Goal: Information Seeking & Learning: Learn about a topic

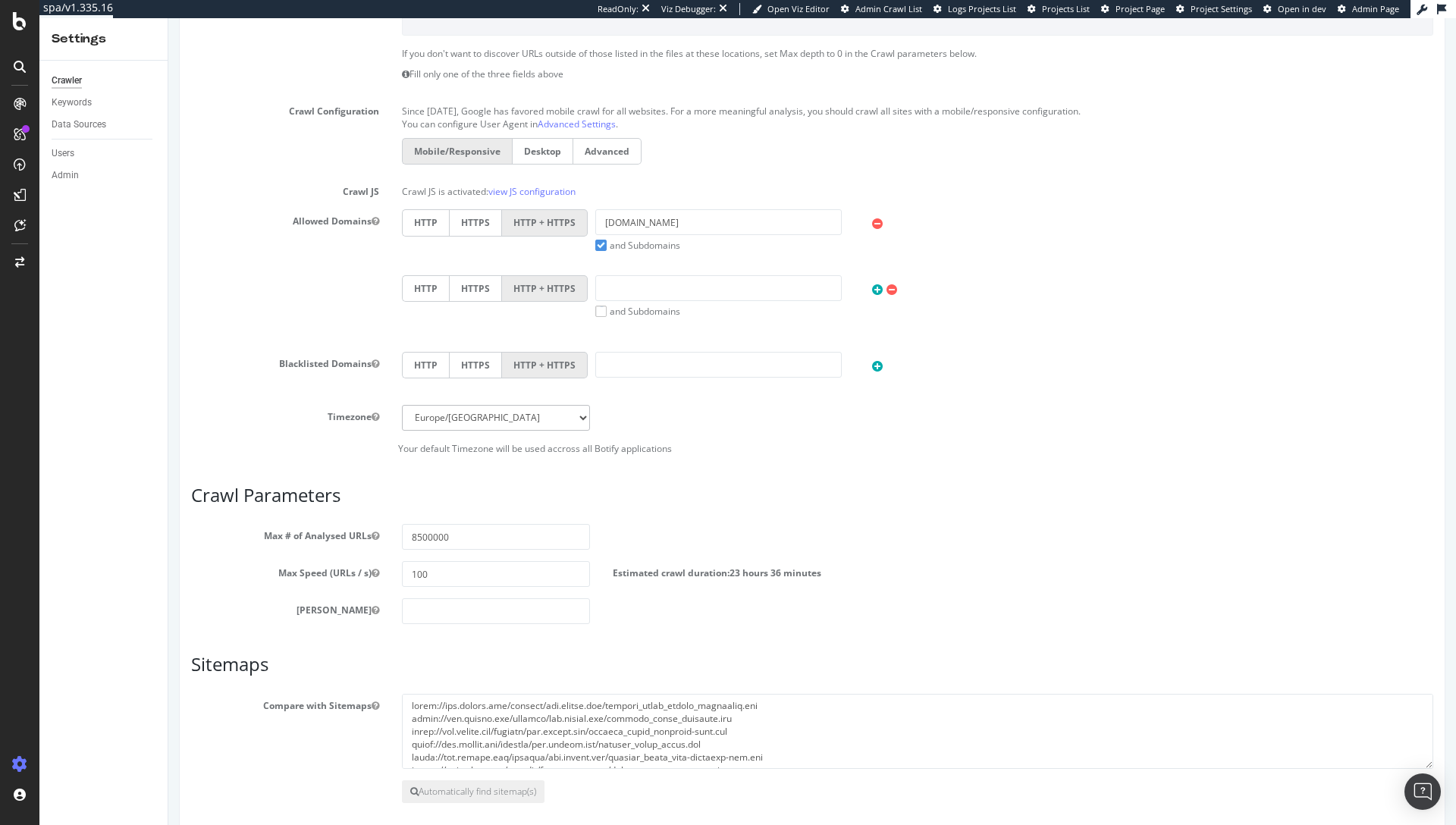
scroll to position [434, 0]
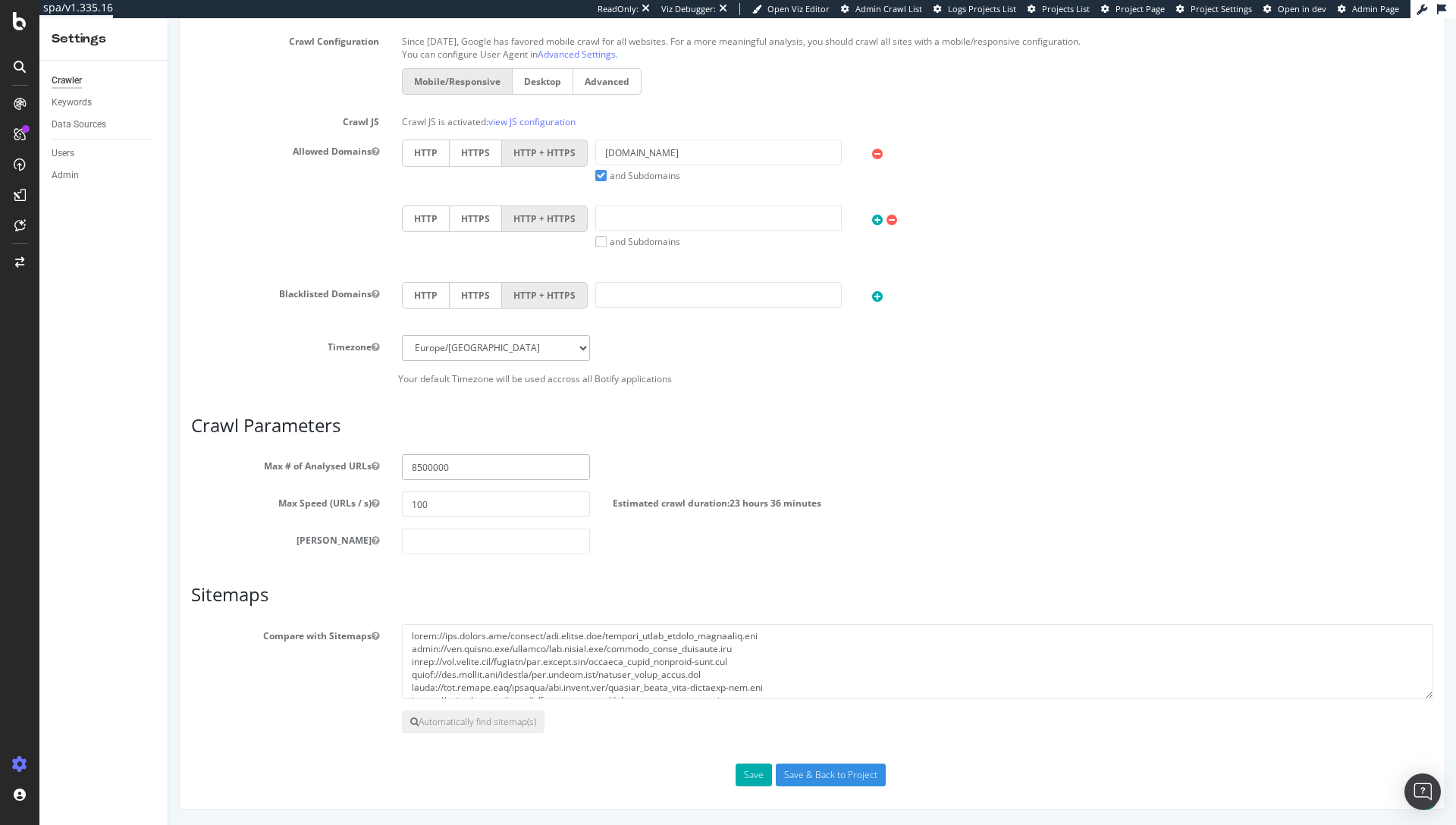
drag, startPoint x: 462, startPoint y: 470, endPoint x: 400, endPoint y: 470, distance: 62.0
click at [402, 470] on input "8500000" at bounding box center [496, 467] width 188 height 26
click at [468, 463] on input "8500000" at bounding box center [496, 467] width 188 height 26
click at [468, 464] on input "8500000" at bounding box center [496, 467] width 188 height 26
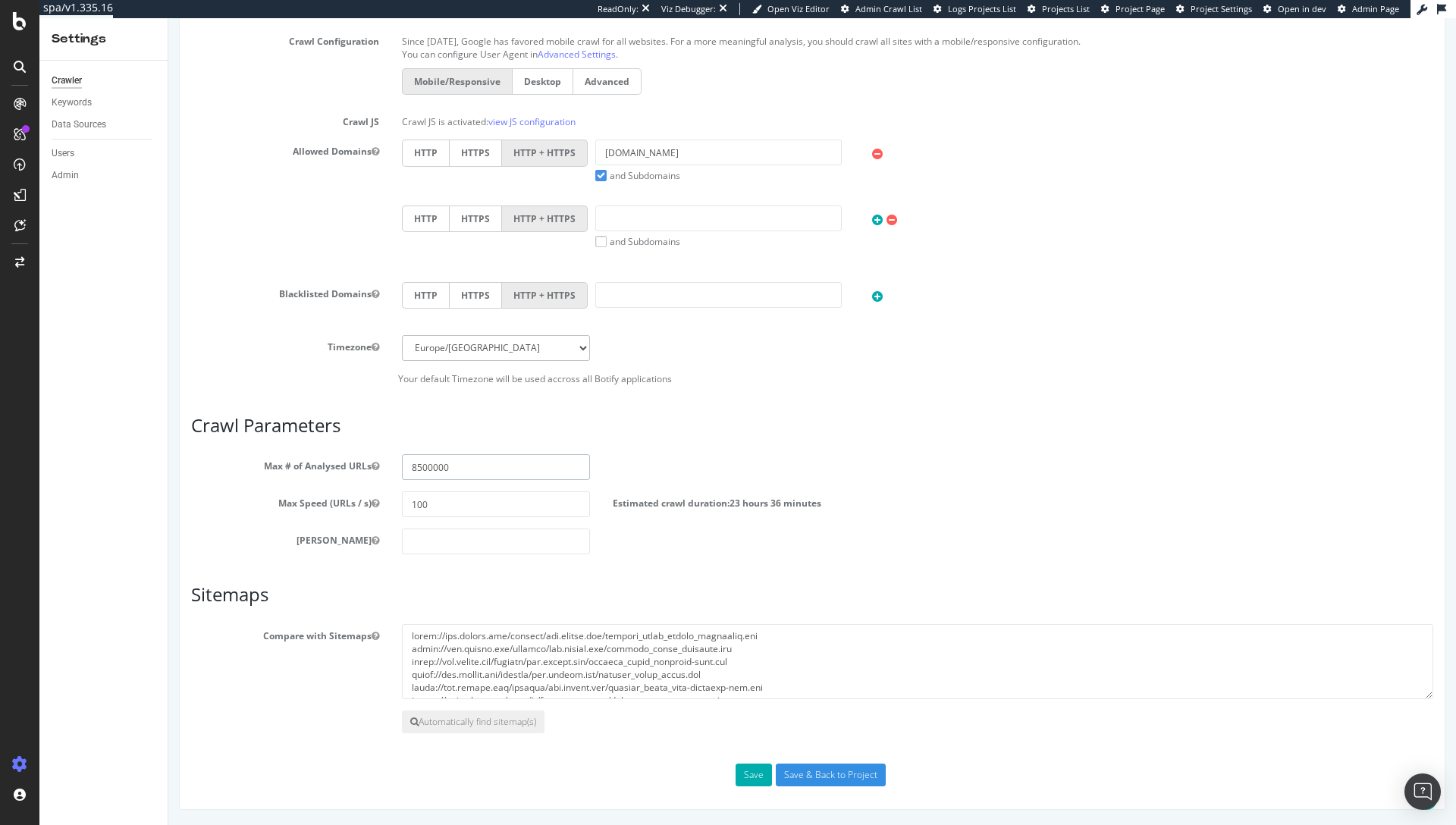
click at [505, 470] on input "8500000" at bounding box center [496, 467] width 188 height 26
click at [18, 275] on span at bounding box center [20, 265] width 36 height 30
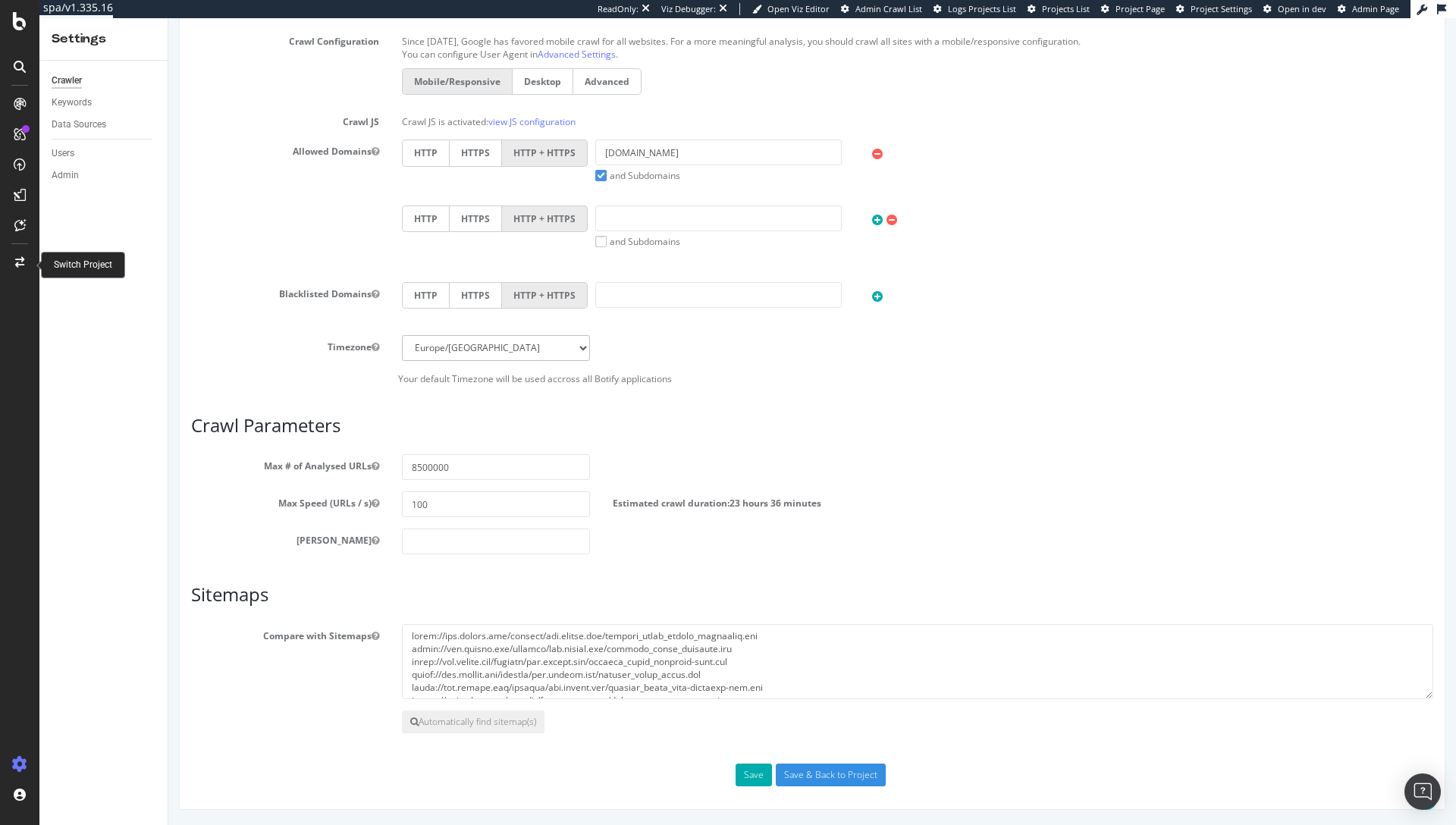
click at [24, 265] on icon at bounding box center [20, 262] width 10 height 10
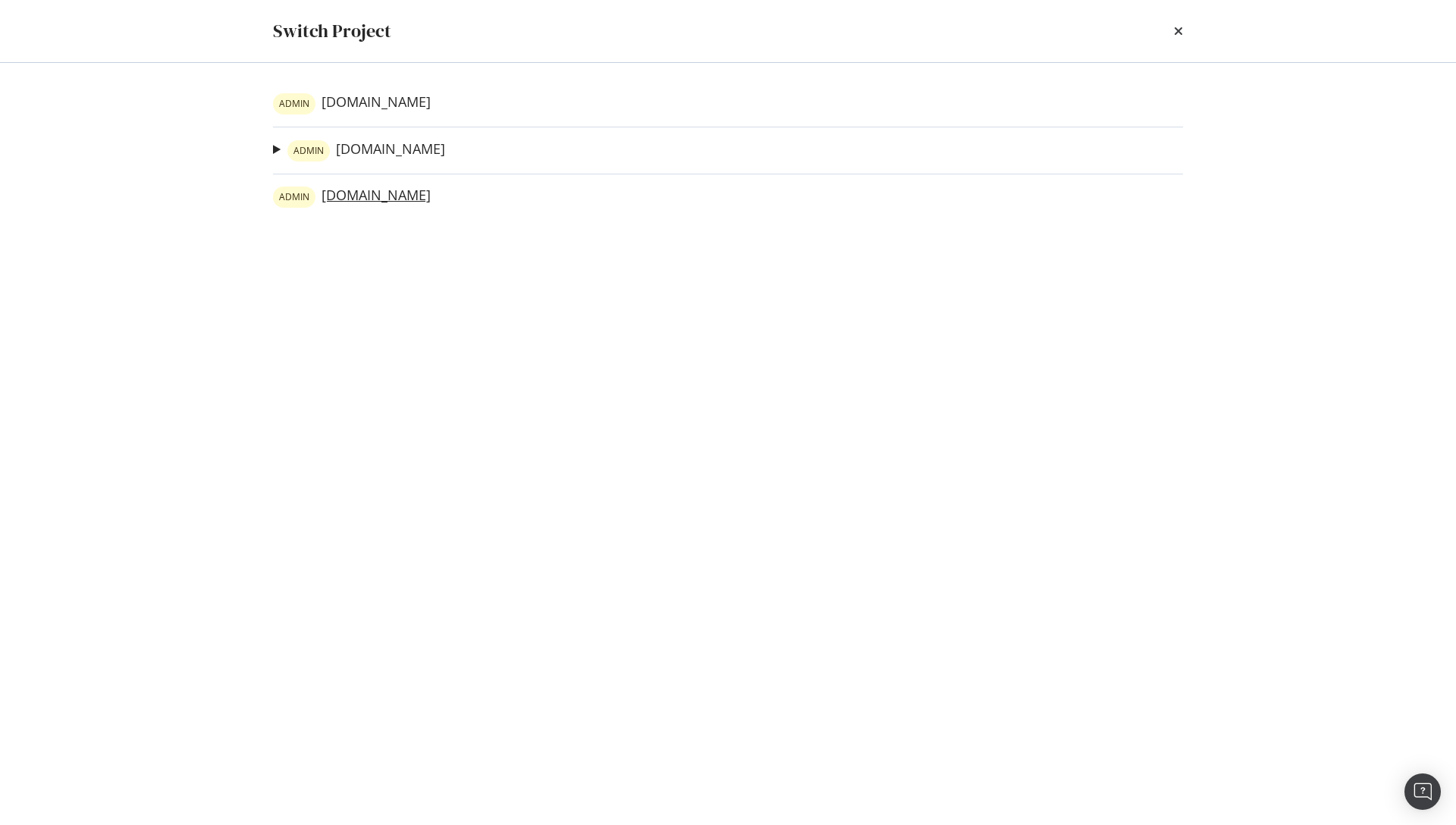
click at [381, 201] on link "ADMIN twinkl.com.au" at bounding box center [352, 197] width 158 height 21
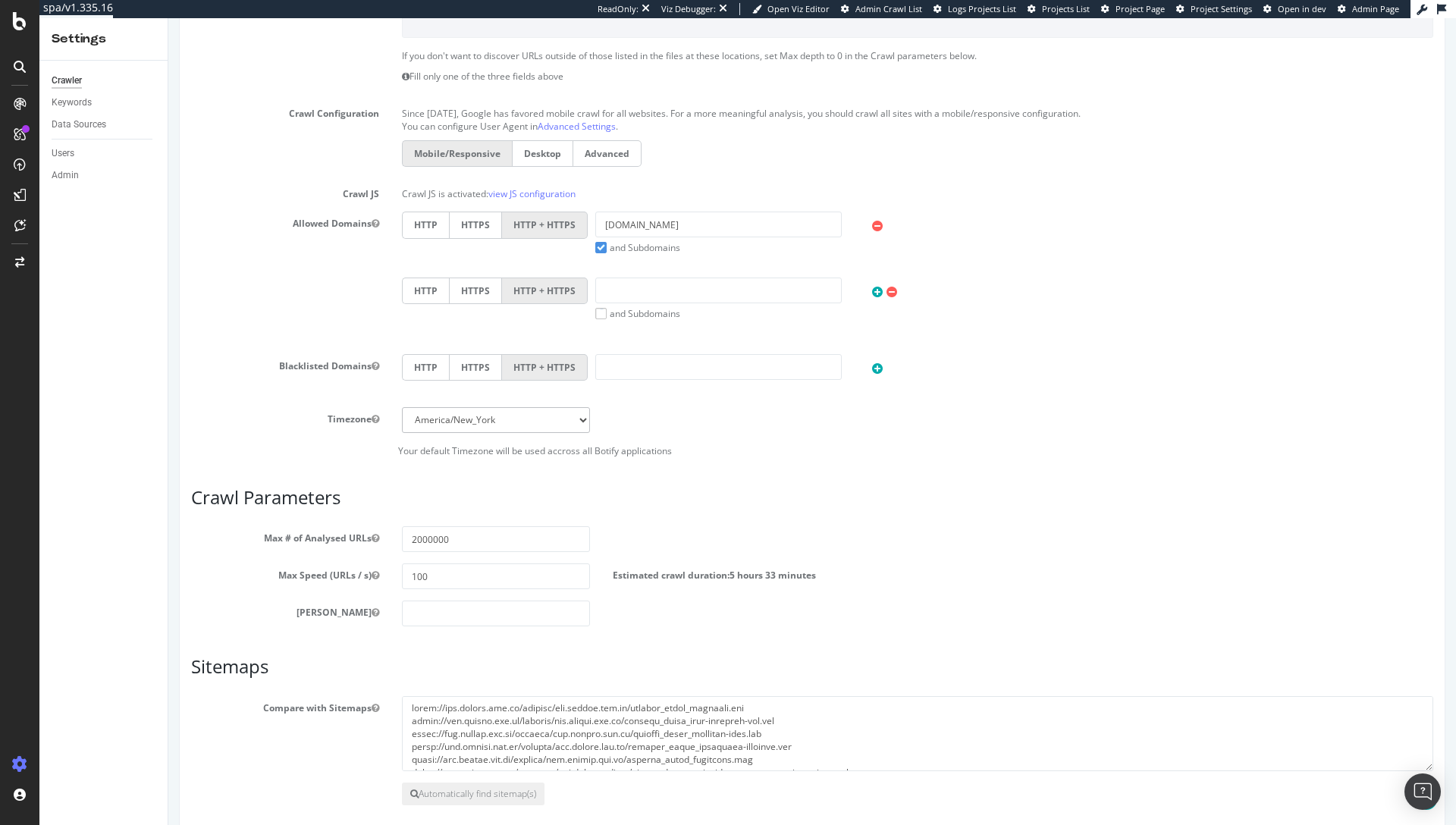
scroll to position [434, 0]
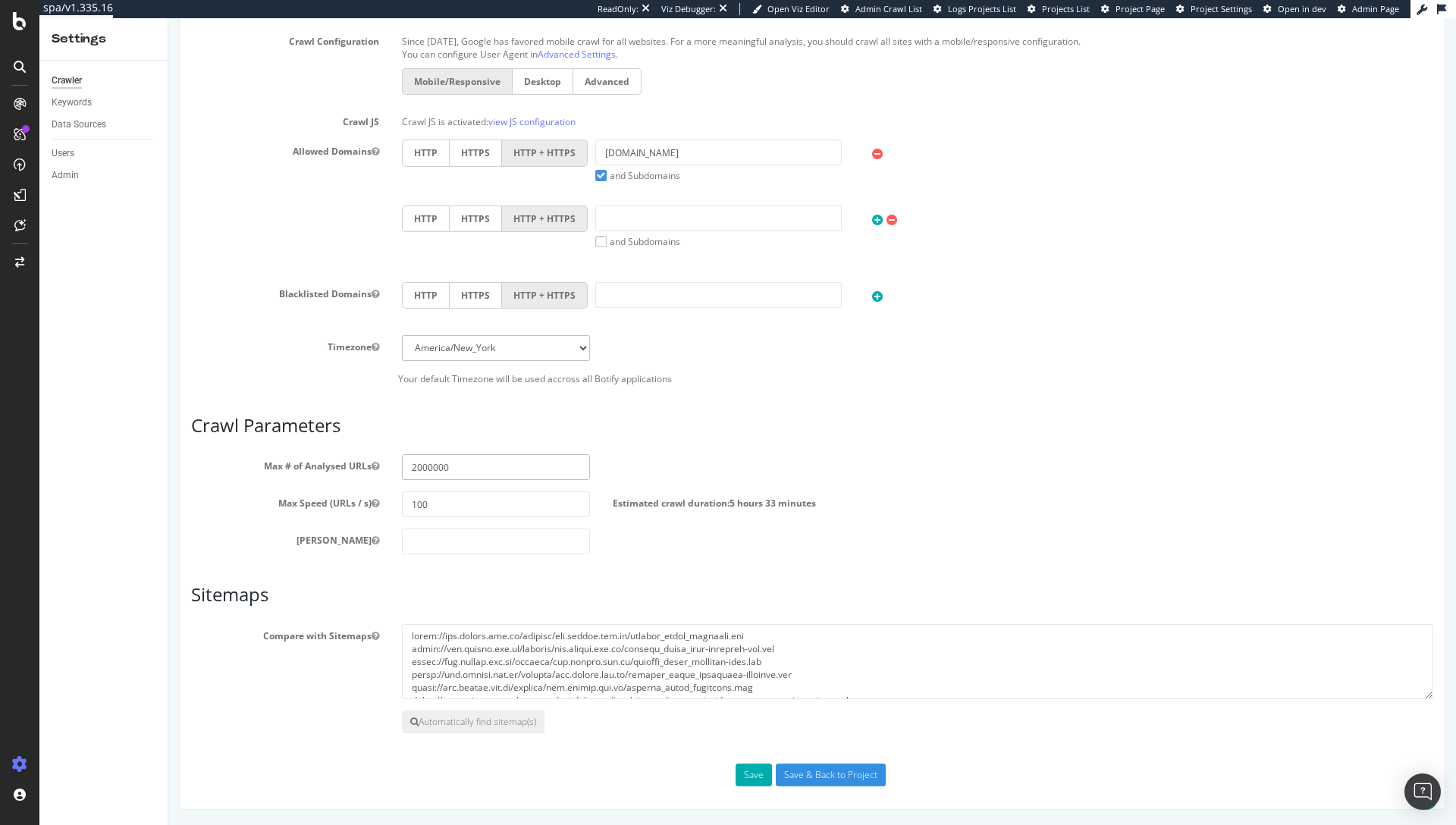
drag, startPoint x: 445, startPoint y: 475, endPoint x: 393, endPoint y: 472, distance: 52.1
click at [393, 472] on div "2000000" at bounding box center [496, 467] width 211 height 26
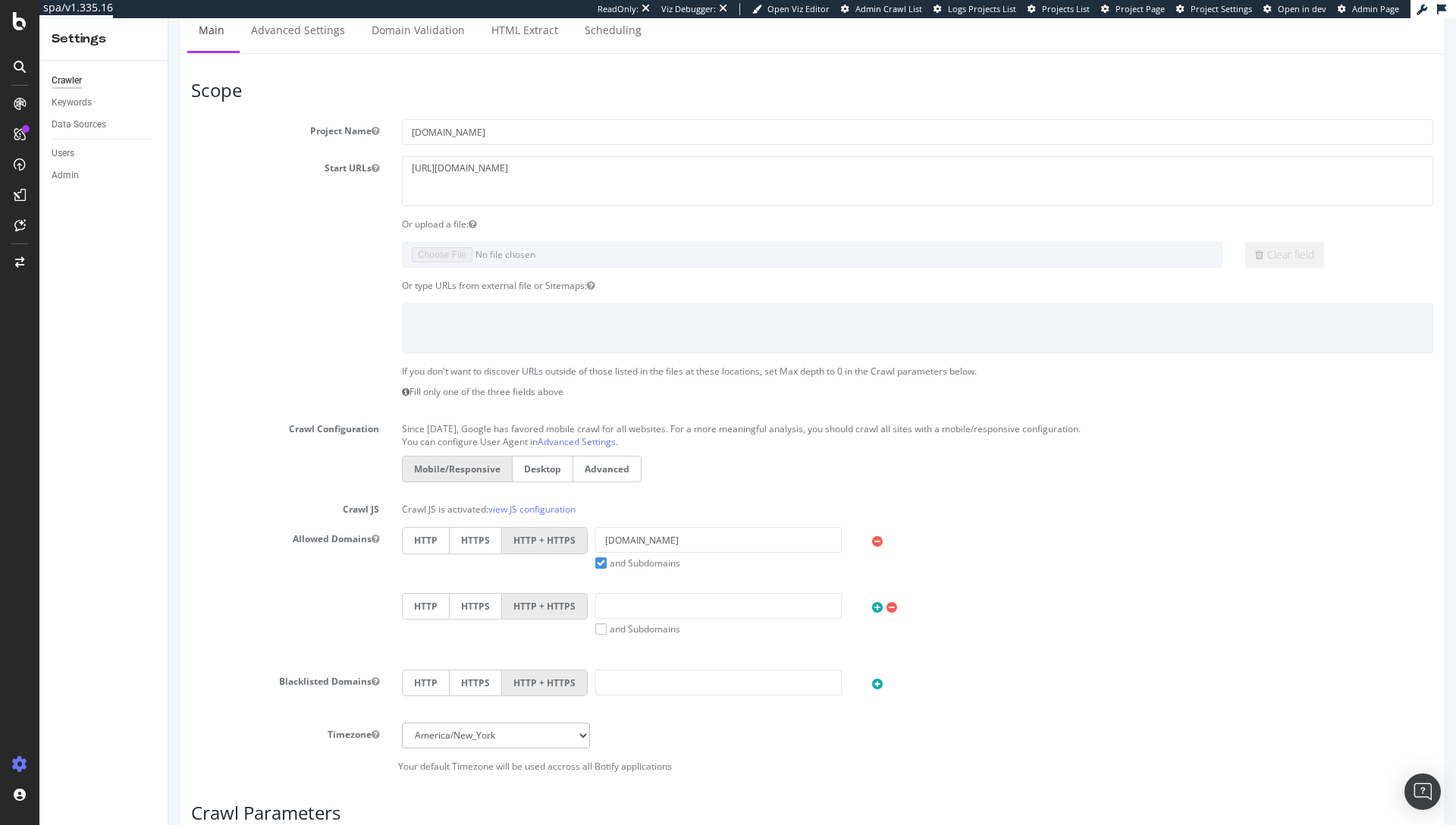
scroll to position [0, 0]
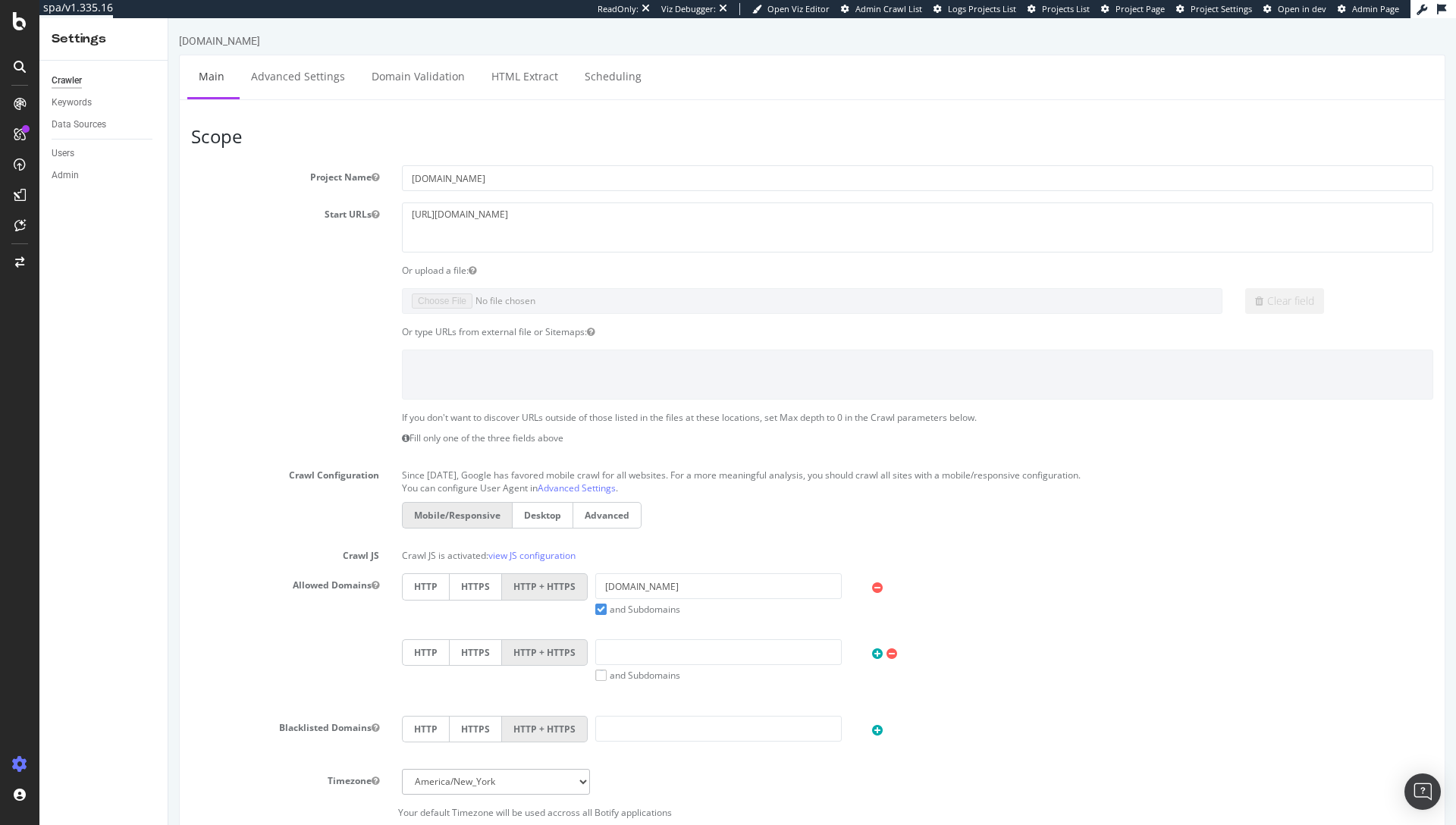
click at [889, 47] on div "[DOMAIN_NAME]" at bounding box center [812, 44] width 1267 height 21
click at [885, 10] on span "Admin Crawl List" at bounding box center [889, 9] width 67 height 11
click at [1132, 10] on span "Project Page" at bounding box center [1140, 9] width 49 height 11
click at [1234, 9] on span "Project Settings" at bounding box center [1221, 9] width 62 height 11
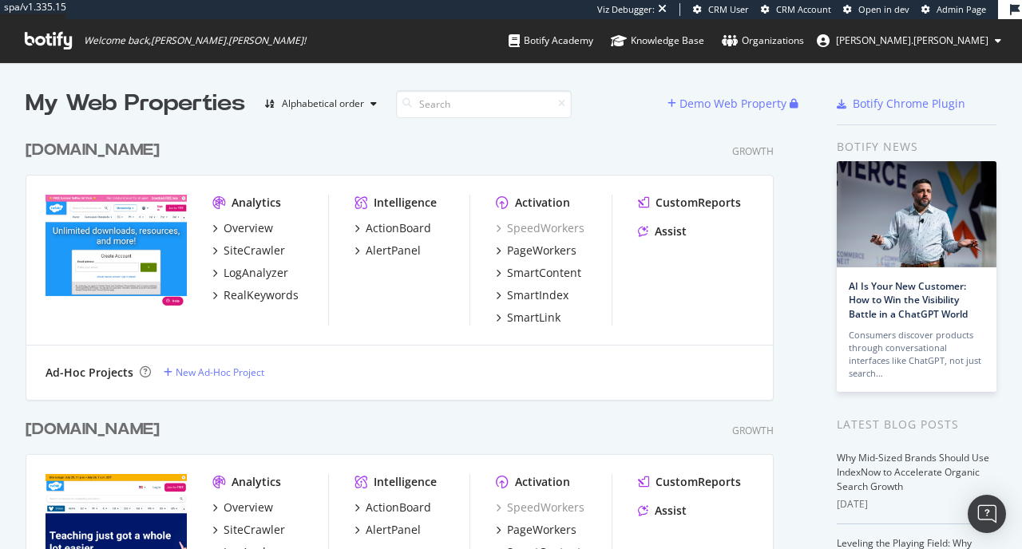
scroll to position [537, 998]
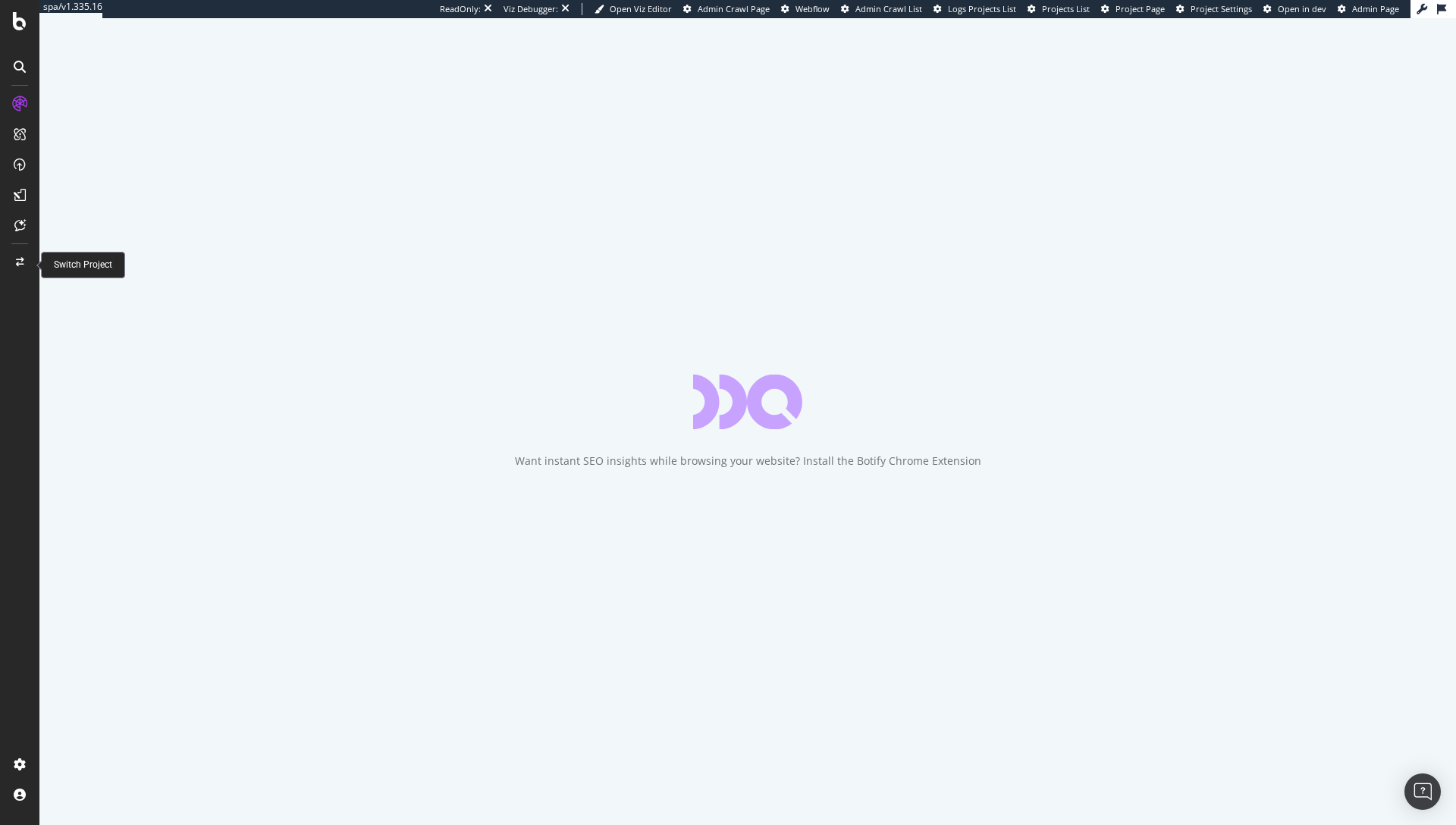
click at [19, 263] on icon at bounding box center [20, 262] width 9 height 10
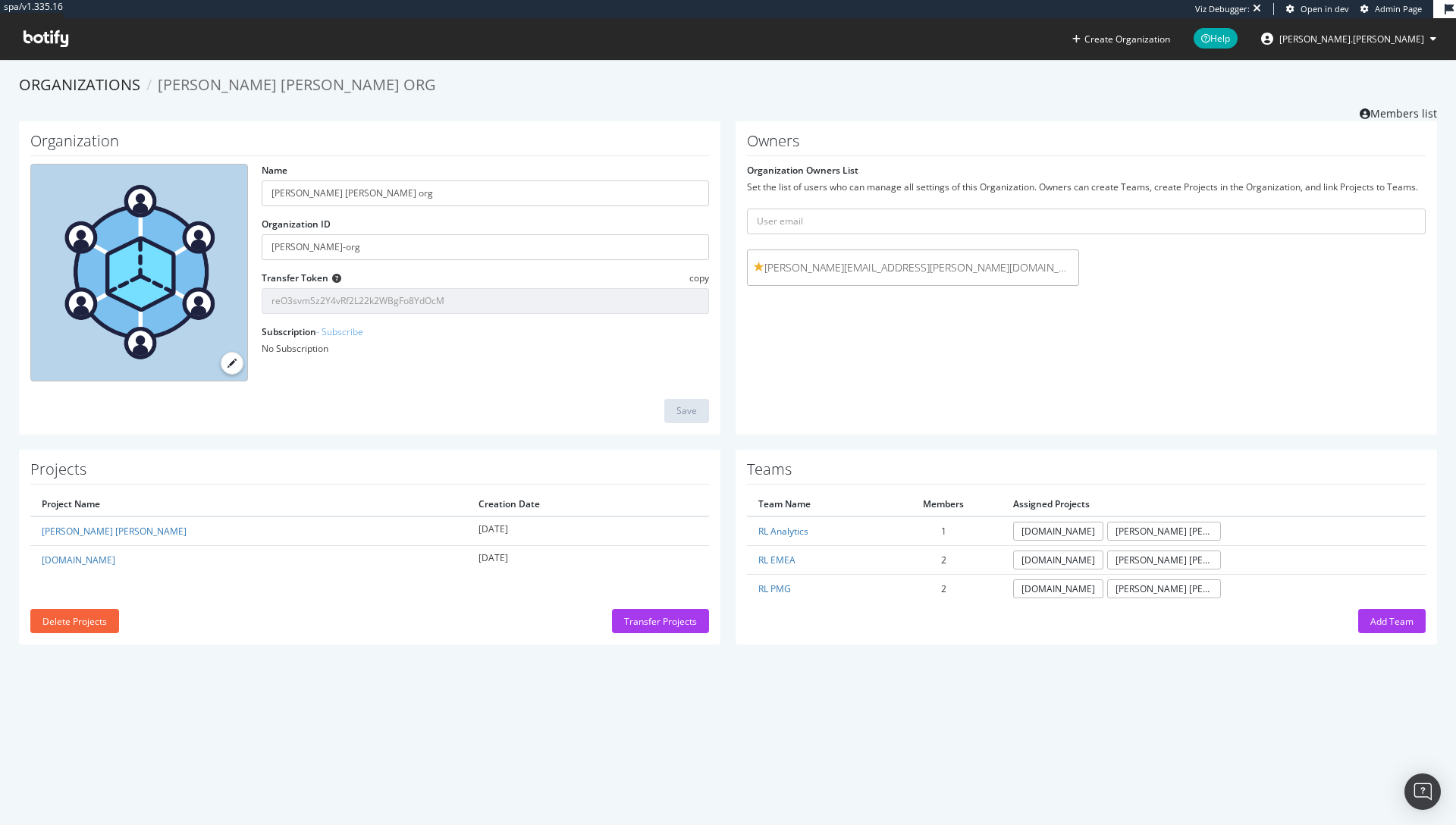
click at [224, 86] on span "[PERSON_NAME] [PERSON_NAME] org" at bounding box center [297, 85] width 278 height 21
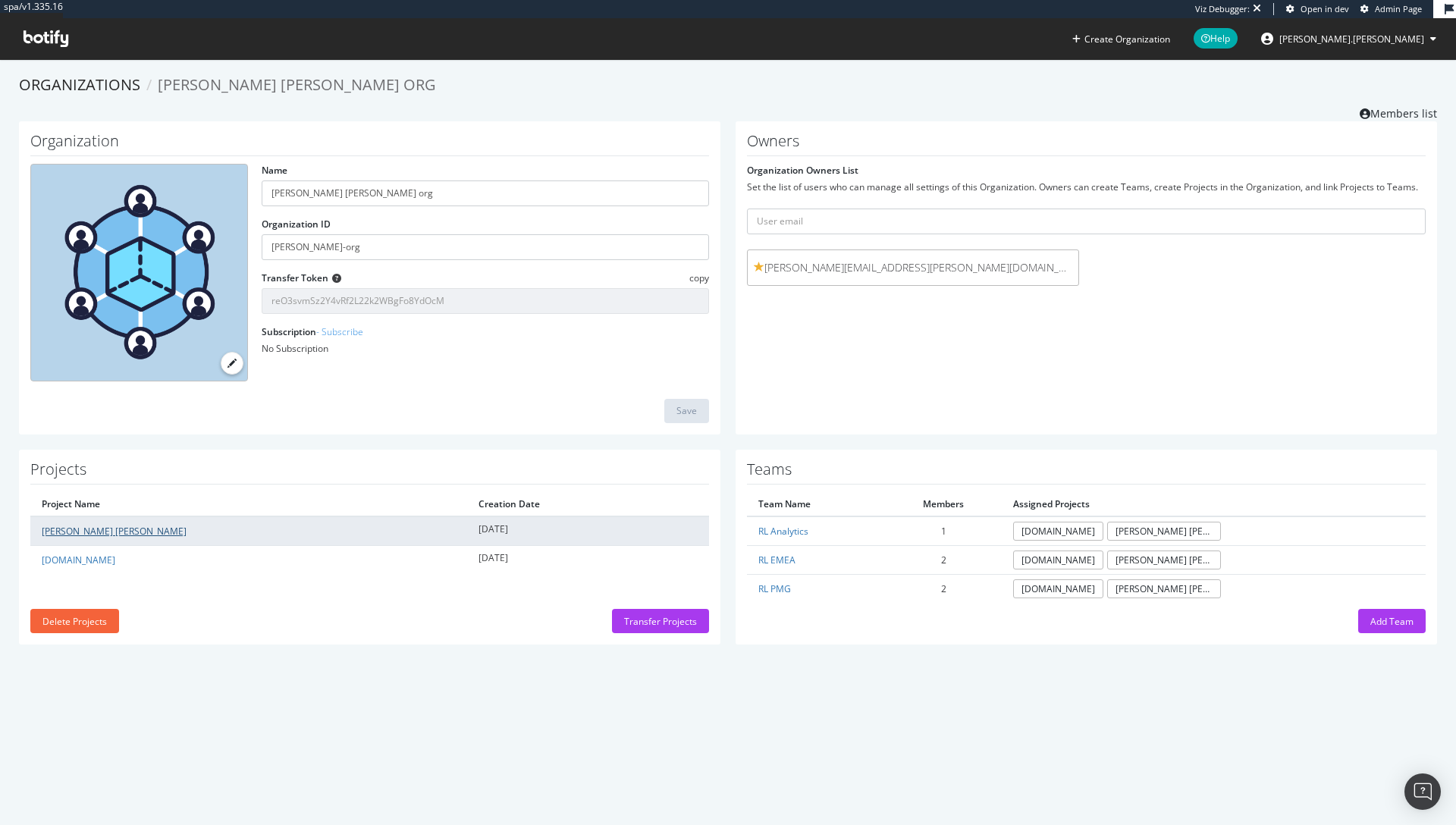
click at [50, 528] on link "Ralph Lauren" at bounding box center [114, 531] width 144 height 13
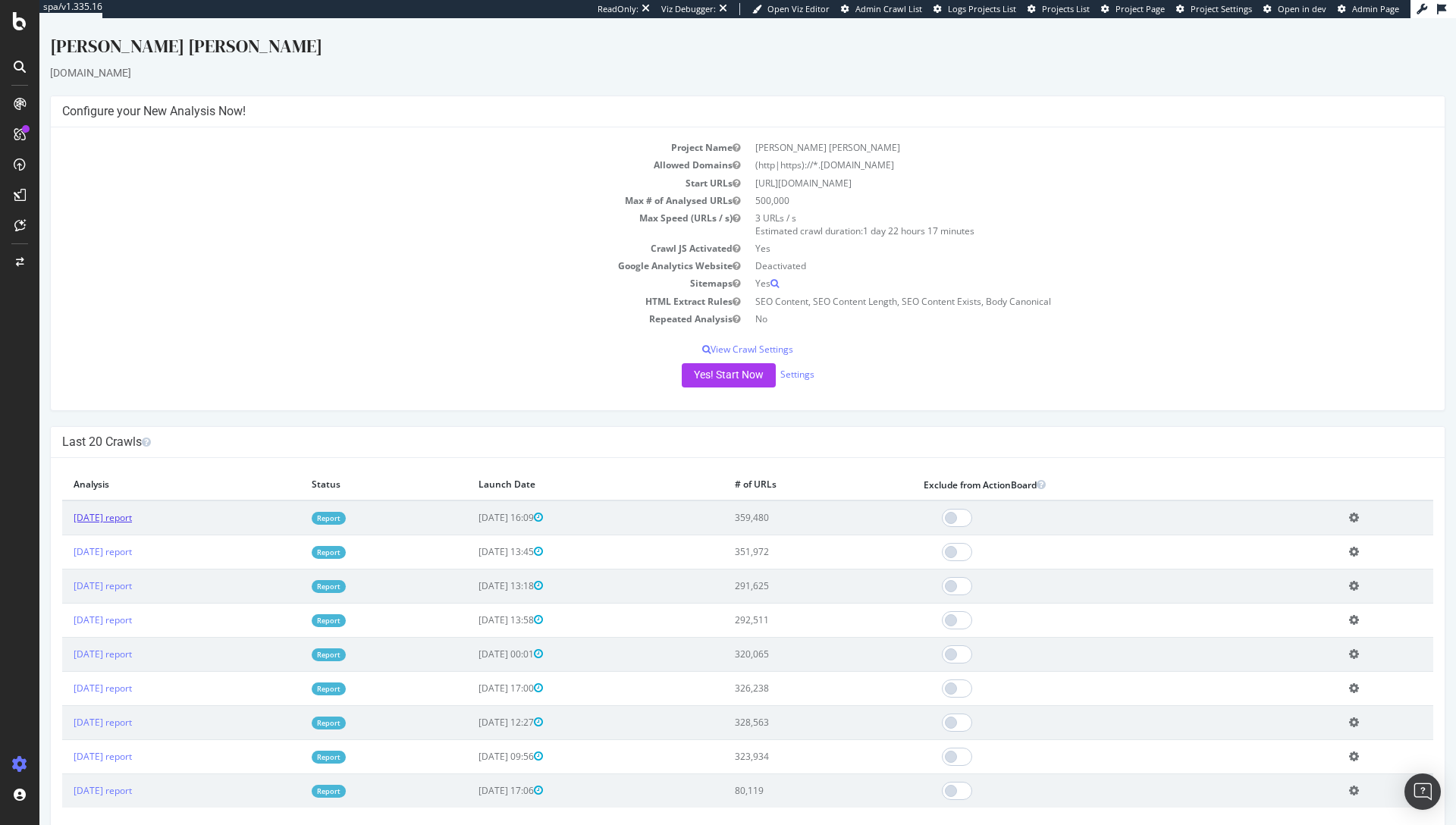
click at [92, 520] on link "2025 Jul. 21st report" at bounding box center [102, 518] width 58 height 13
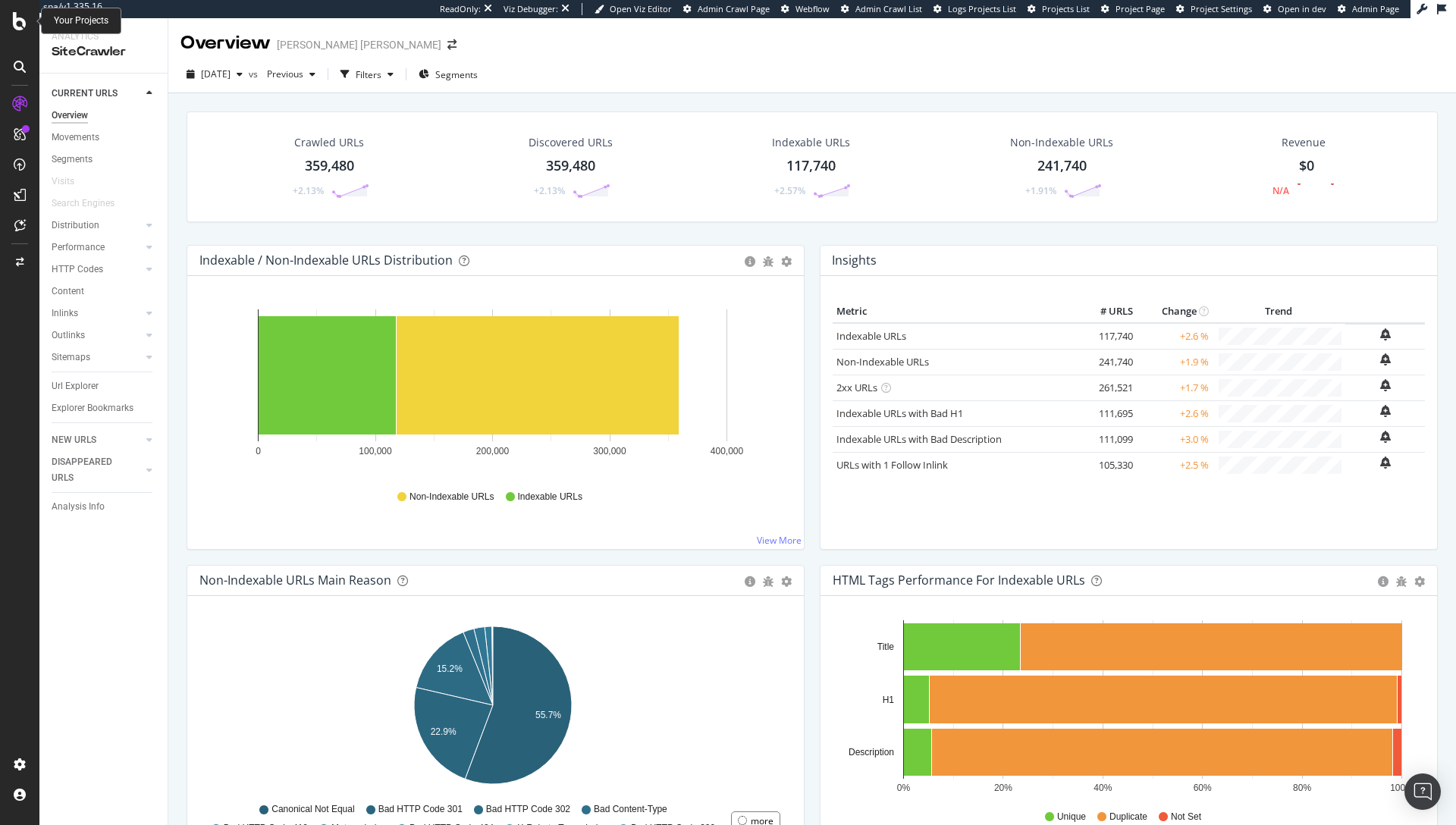
click at [17, 12] on icon at bounding box center [20, 21] width 13 height 18
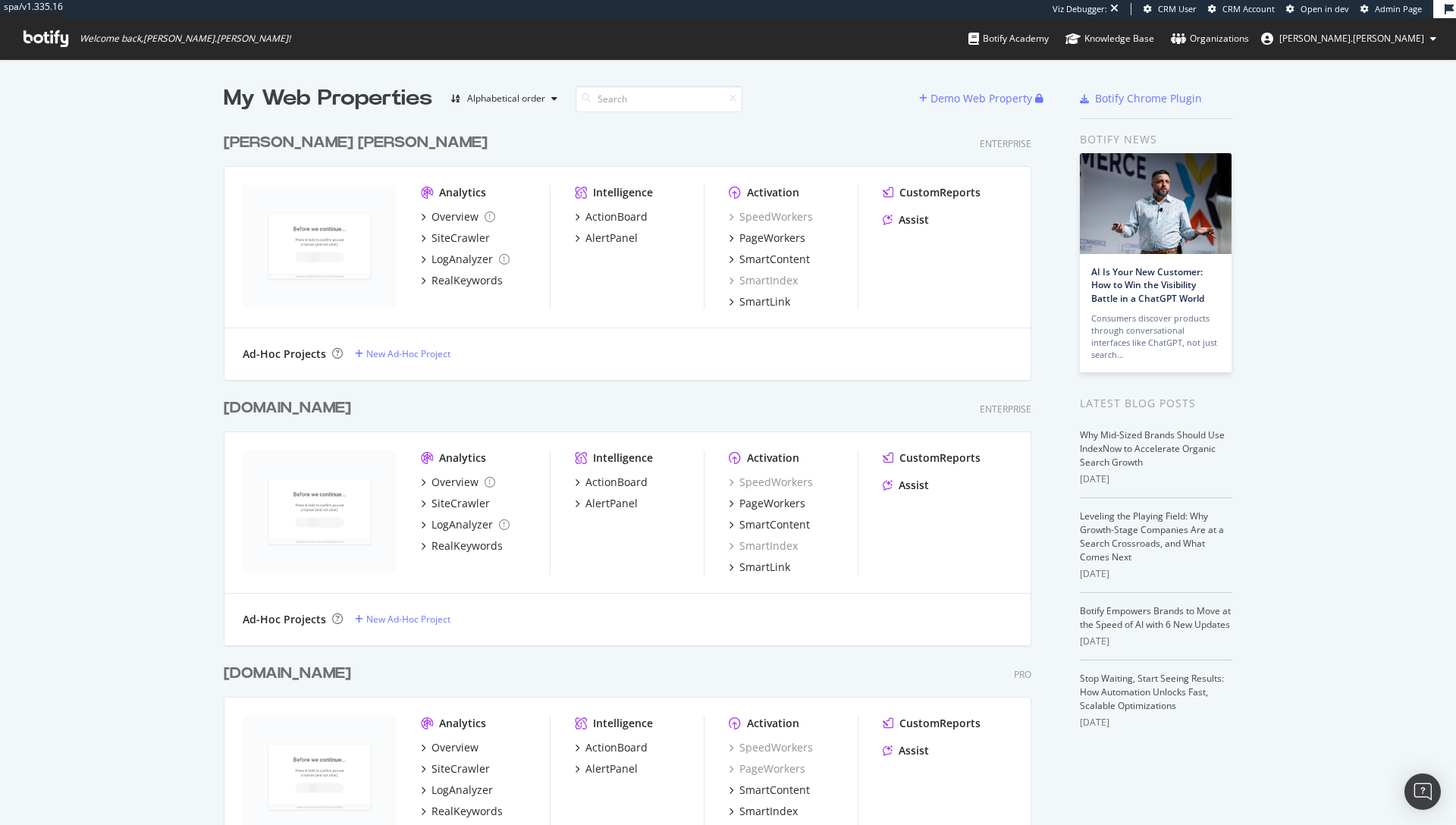
click at [287, 147] on div "Ralph Lauren" at bounding box center [355, 143] width 264 height 22
click at [435, 216] on div "Overview" at bounding box center [454, 217] width 47 height 15
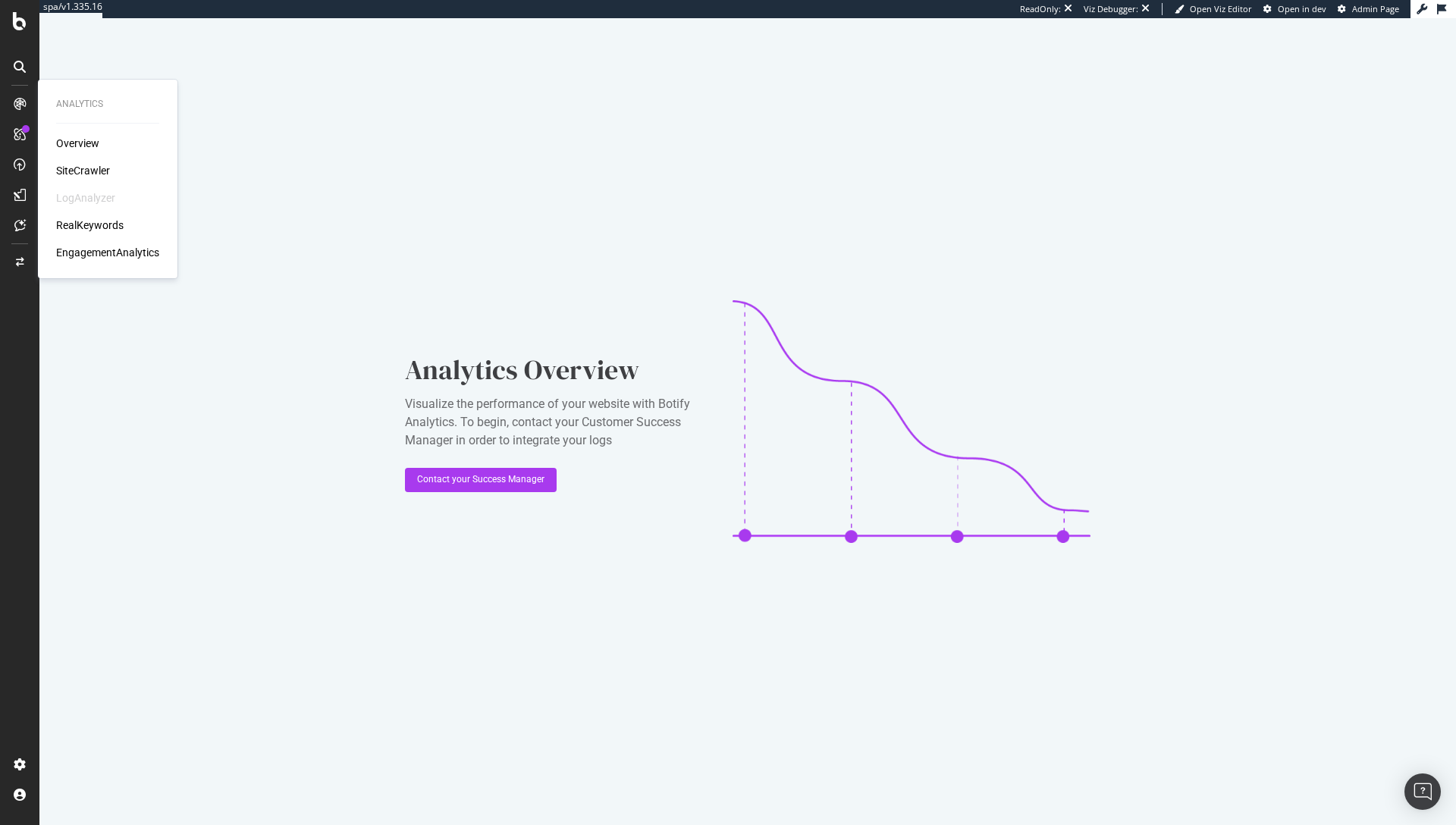
click at [82, 169] on div "SiteCrawler" at bounding box center [83, 171] width 54 height 15
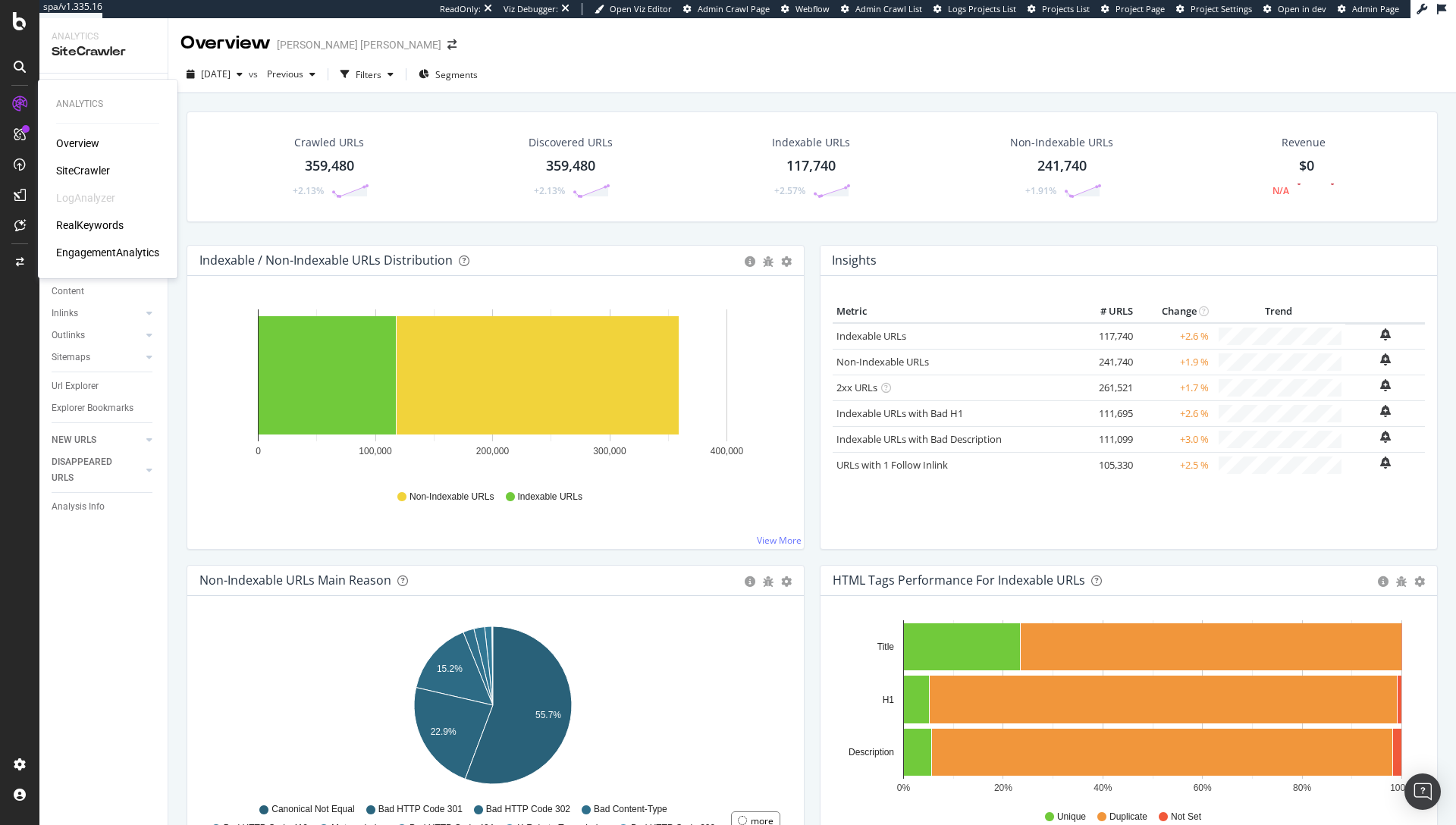
click at [73, 172] on div "SiteCrawler" at bounding box center [83, 171] width 54 height 15
click at [10, 268] on div at bounding box center [20, 262] width 36 height 25
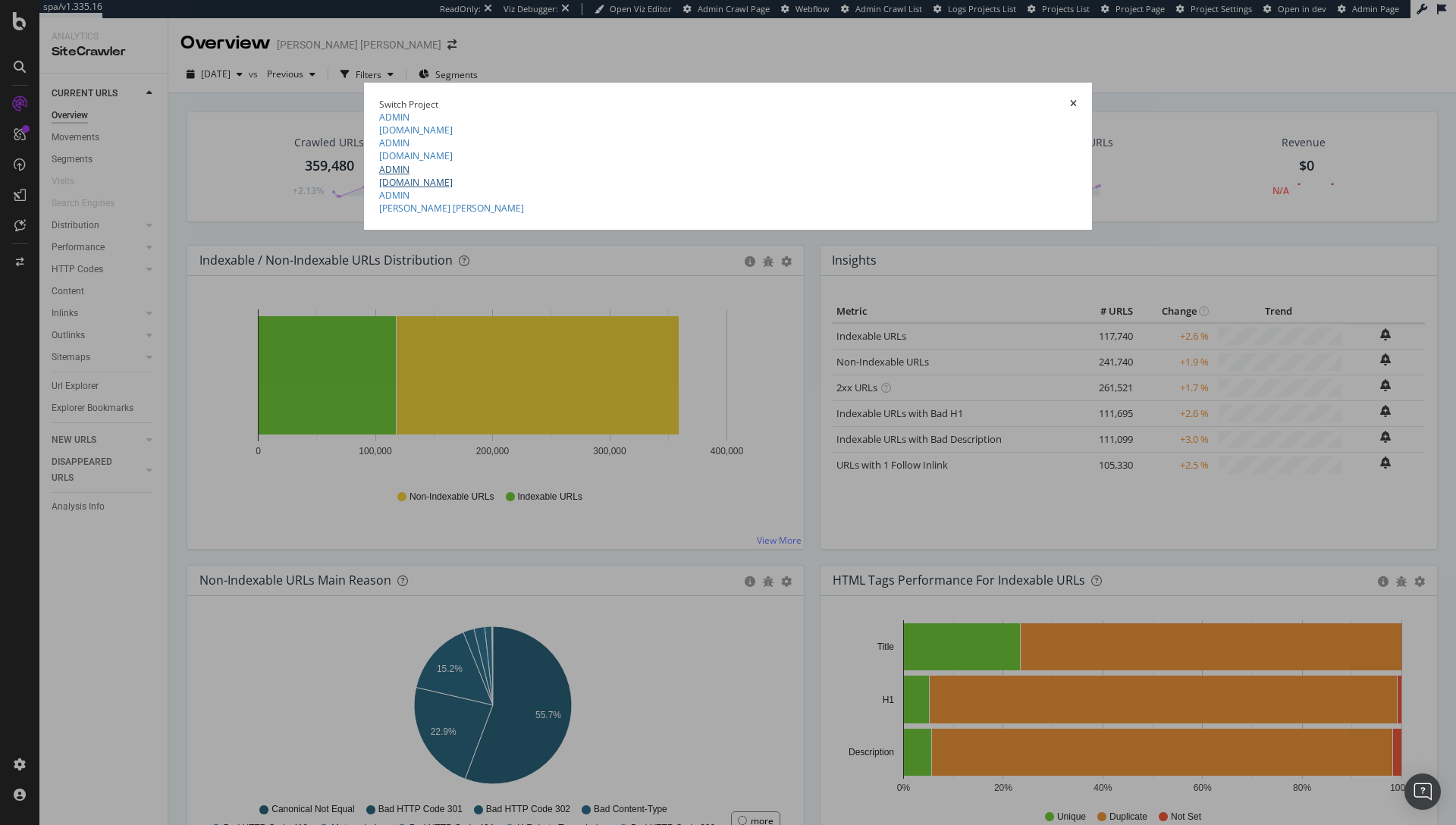
click at [379, 189] on link "ADMIN ralphlauren.ca" at bounding box center [728, 176] width 698 height 26
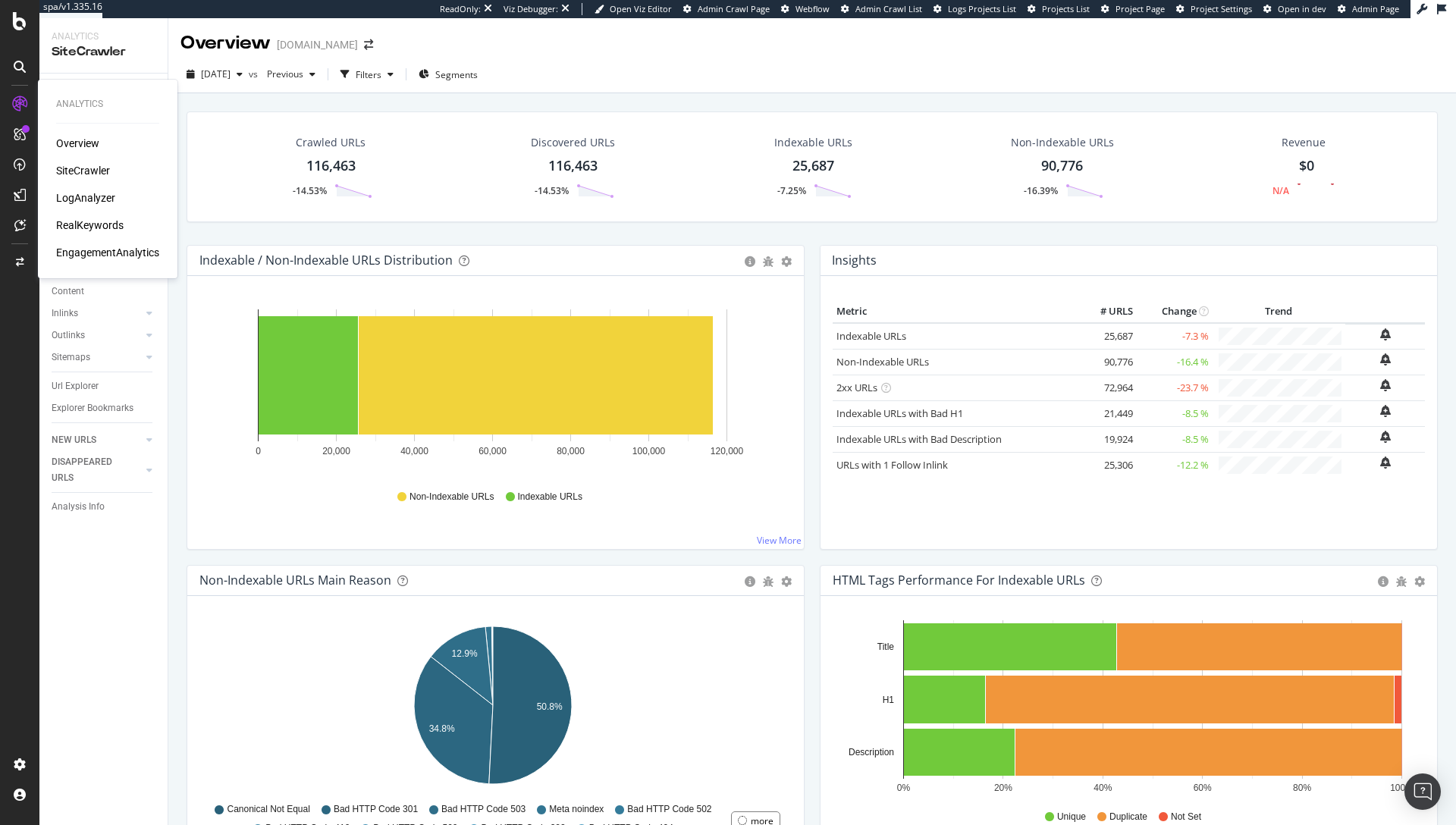
click at [77, 141] on div "Overview" at bounding box center [77, 144] width 43 height 15
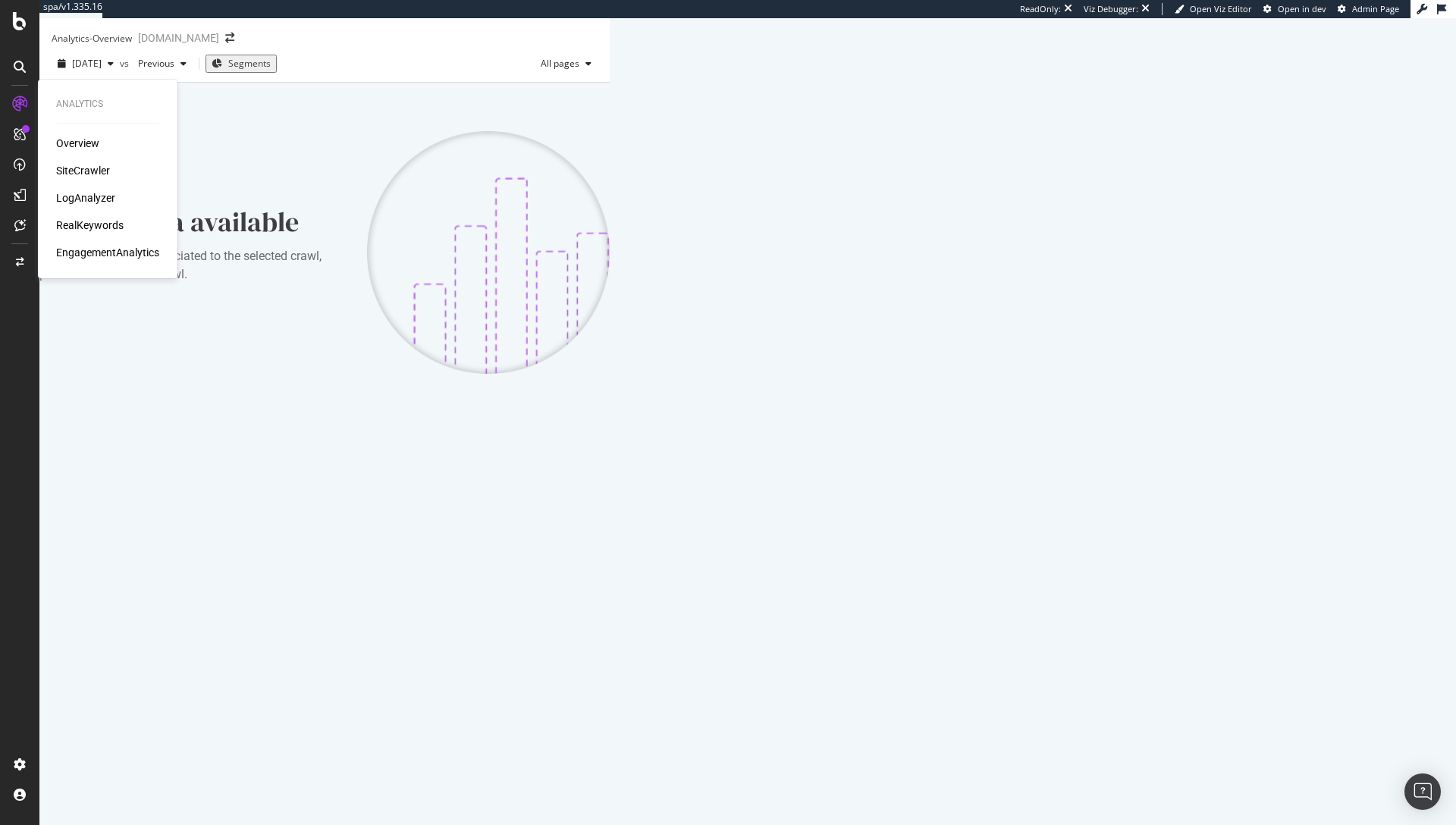
click at [105, 201] on div "LogAnalyzer" at bounding box center [86, 198] width 59 height 15
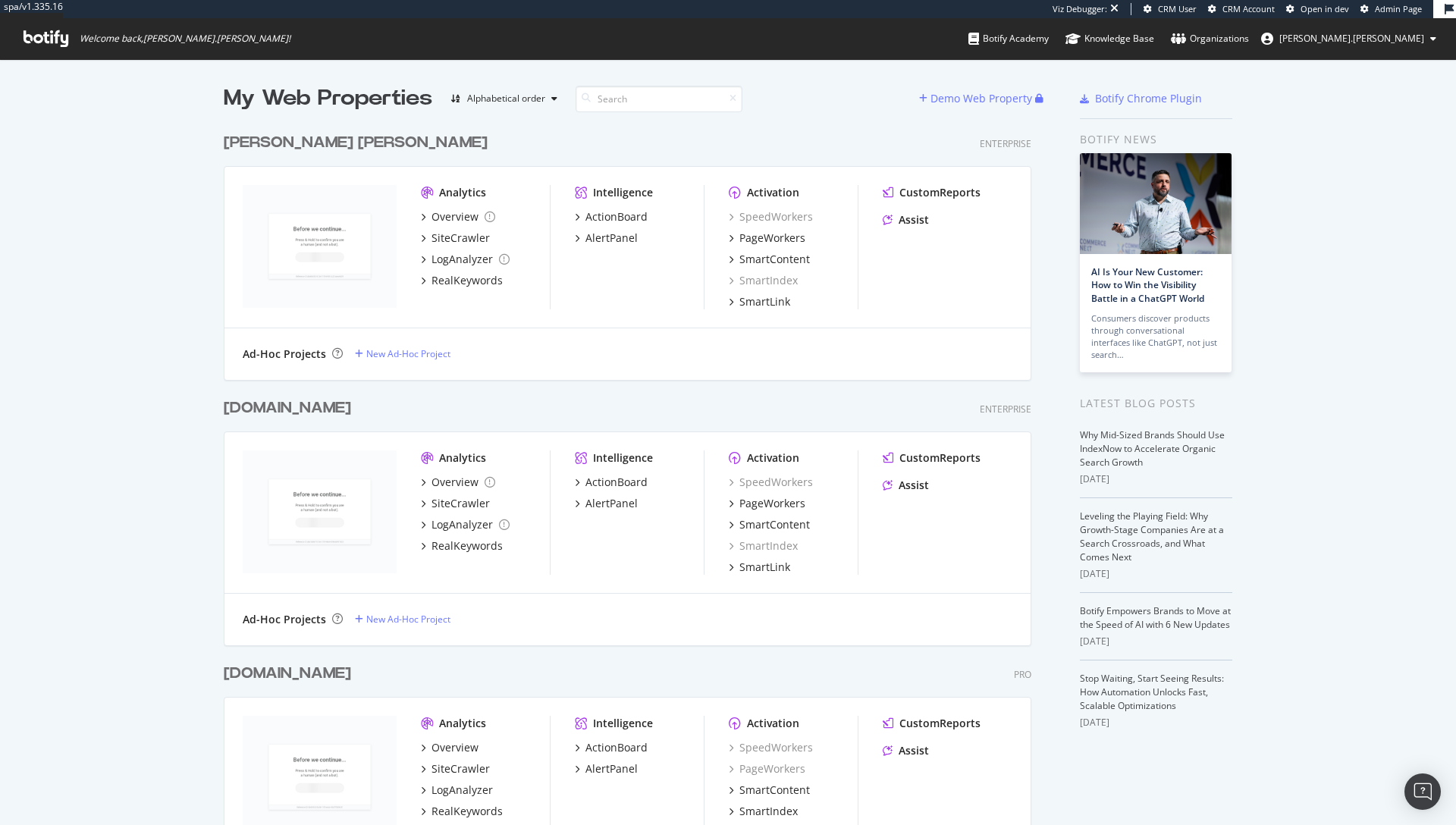
drag, startPoint x: 549, startPoint y: 21, endPoint x: 367, endPoint y: 9, distance: 182.4
click at [548, 21] on div "spa/v1.335.16 Viz Debugger: CRM User CRM Account Open in dev Admin Page Welcome…" at bounding box center [728, 29] width 1456 height 59
drag, startPoint x: 505, startPoint y: 88, endPoint x: 563, endPoint y: 29, distance: 82.7
click at [555, 30] on div "spa/v1.335.16 Viz Debugger: CRM User CRM Account Open in dev Admin Page Welcome…" at bounding box center [728, 412] width 1456 height 825
click at [78, 186] on div "My Web Properties Alphabetical order Demo Web Property Ralph Lauren Enterprise …" at bounding box center [728, 661] width 1456 height 1204
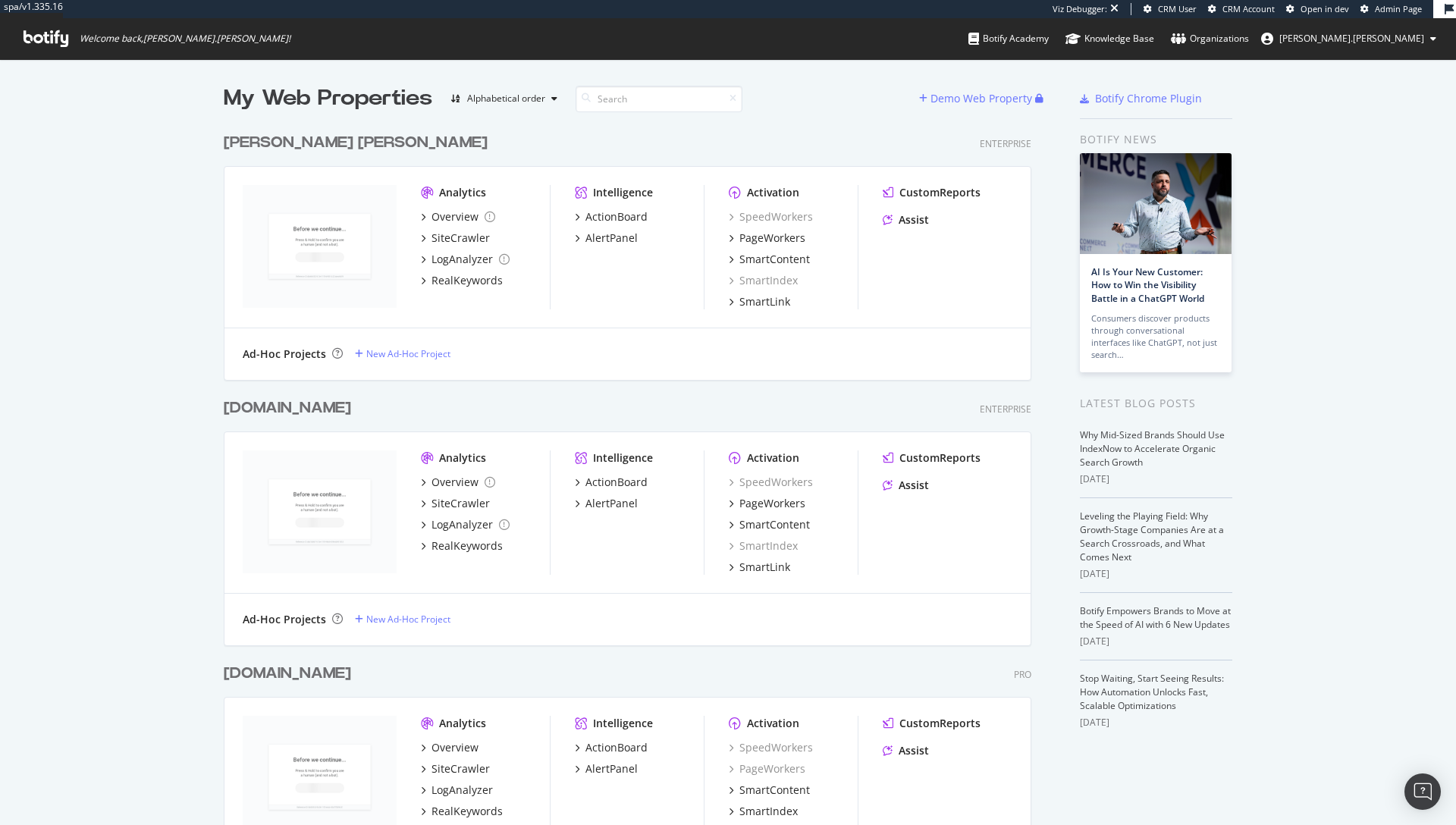
click at [39, 204] on div "My Web Properties Alphabetical order Demo Web Property Ralph Lauren Enterprise …" at bounding box center [728, 661] width 1456 height 1204
click at [932, 88] on div "Demo Web Property" at bounding box center [977, 99] width 116 height 23
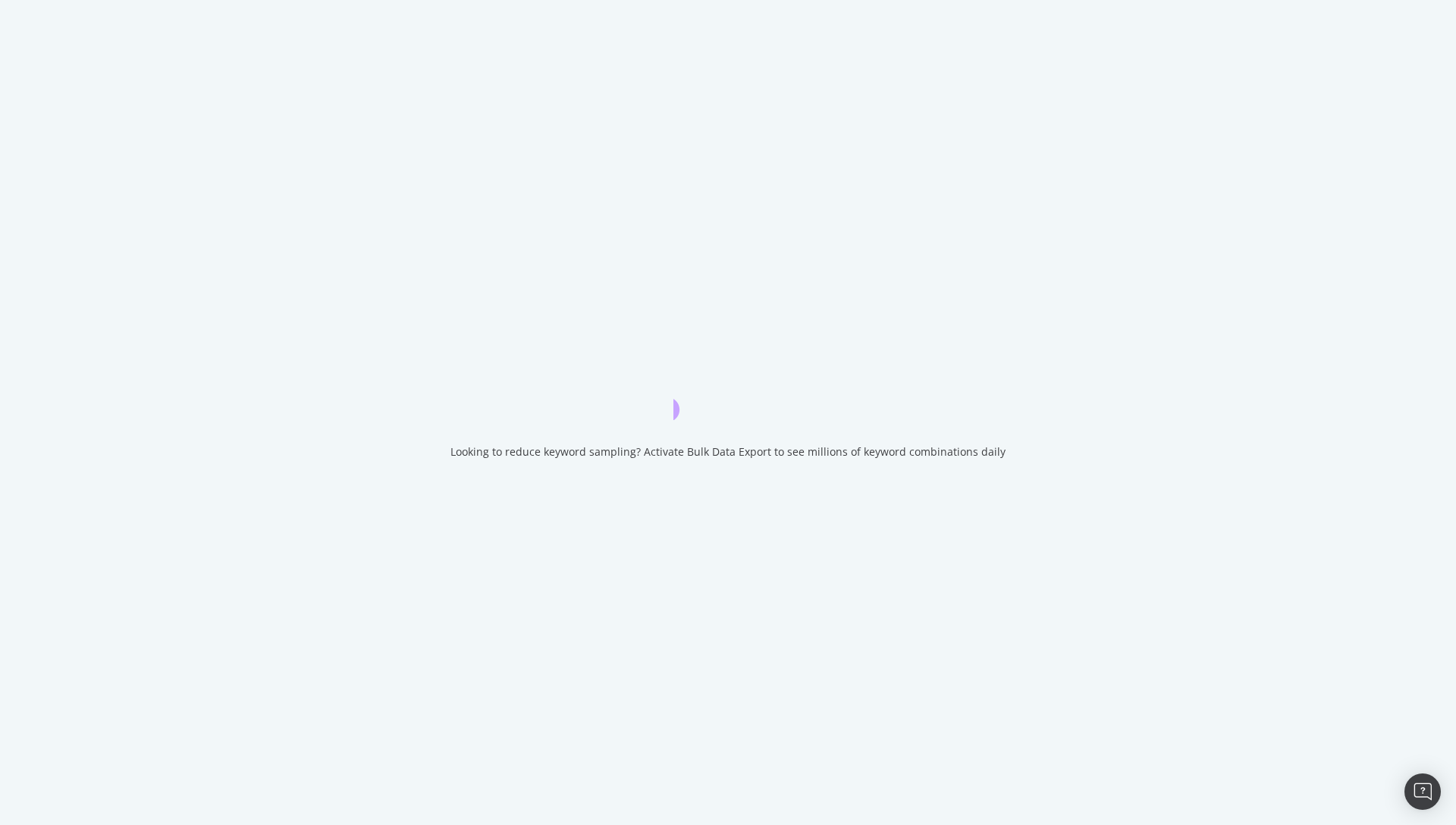
click at [932, 88] on div "Looking to reduce keyword sampling? Activate Bulk Data Export to see millions o…" at bounding box center [728, 412] width 1456 height 825
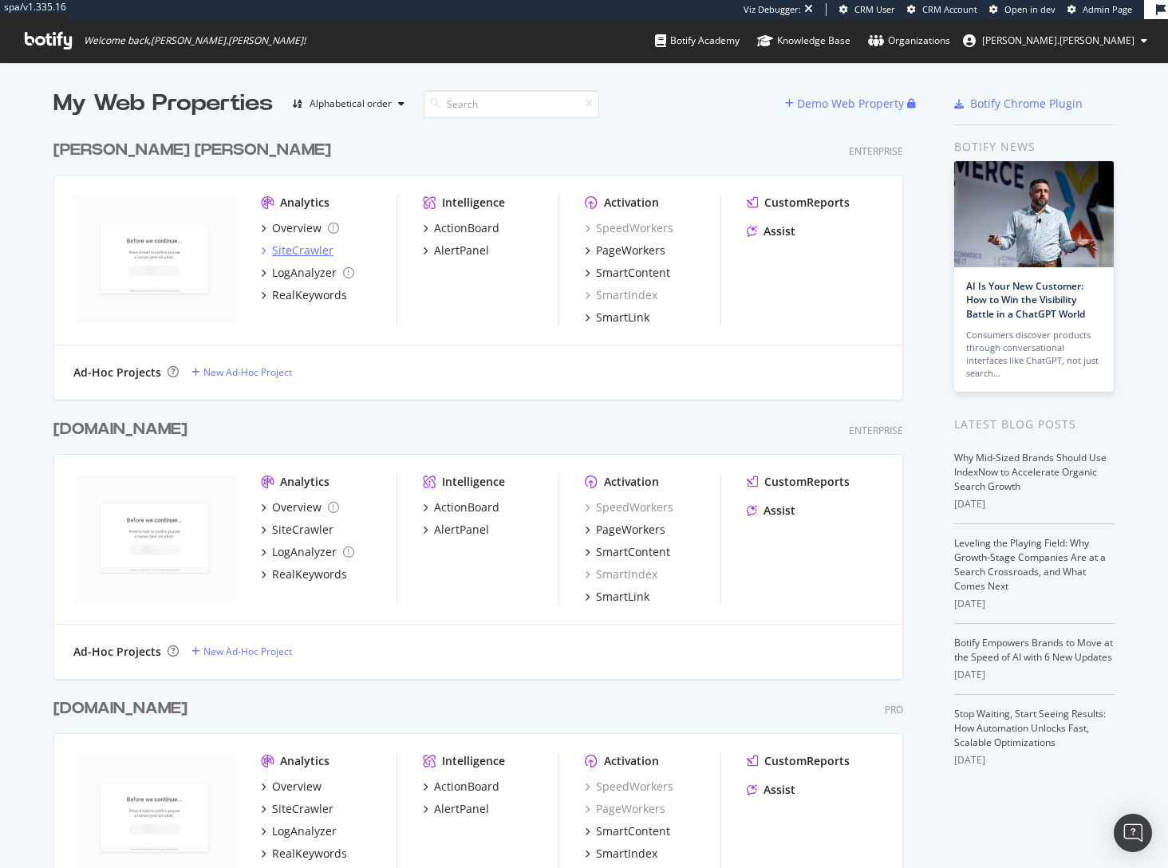
click at [289, 247] on div "SiteCrawler" at bounding box center [302, 251] width 61 height 16
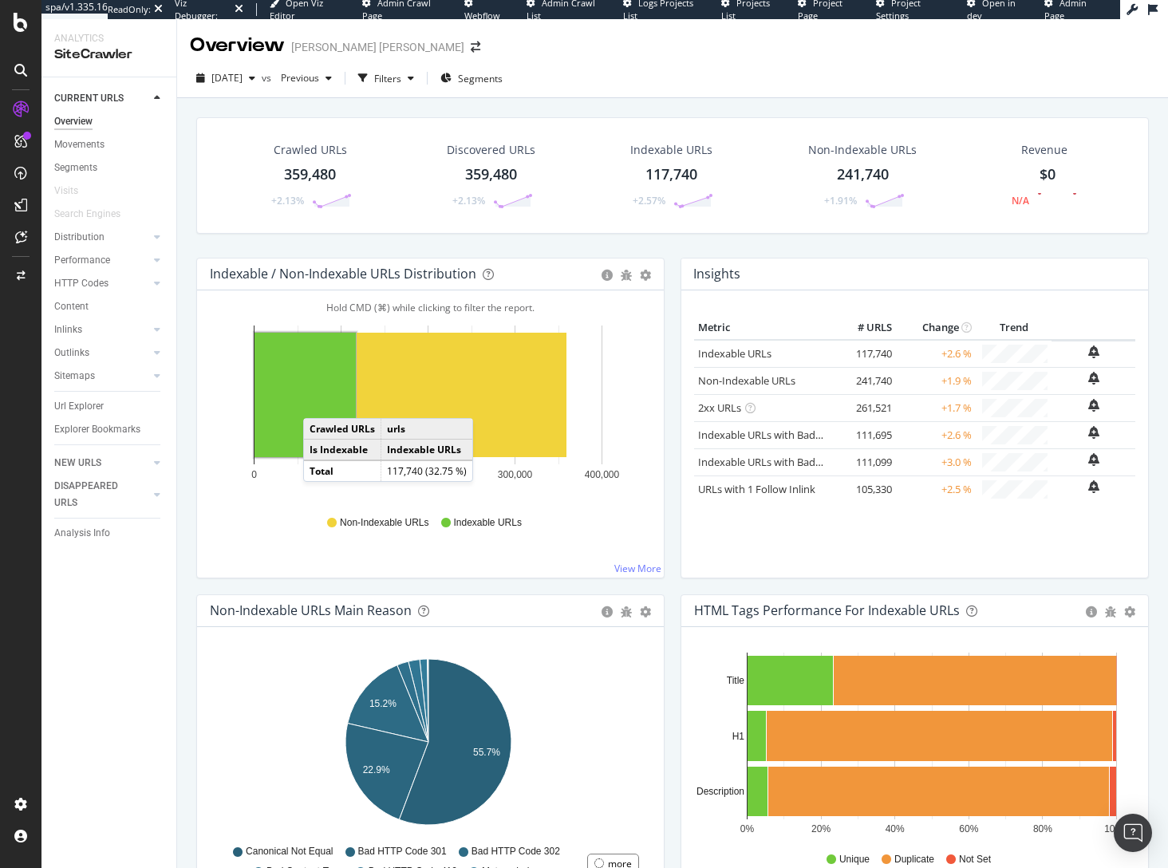
click at [320, 402] on rect "A chart." at bounding box center [305, 395] width 101 height 125
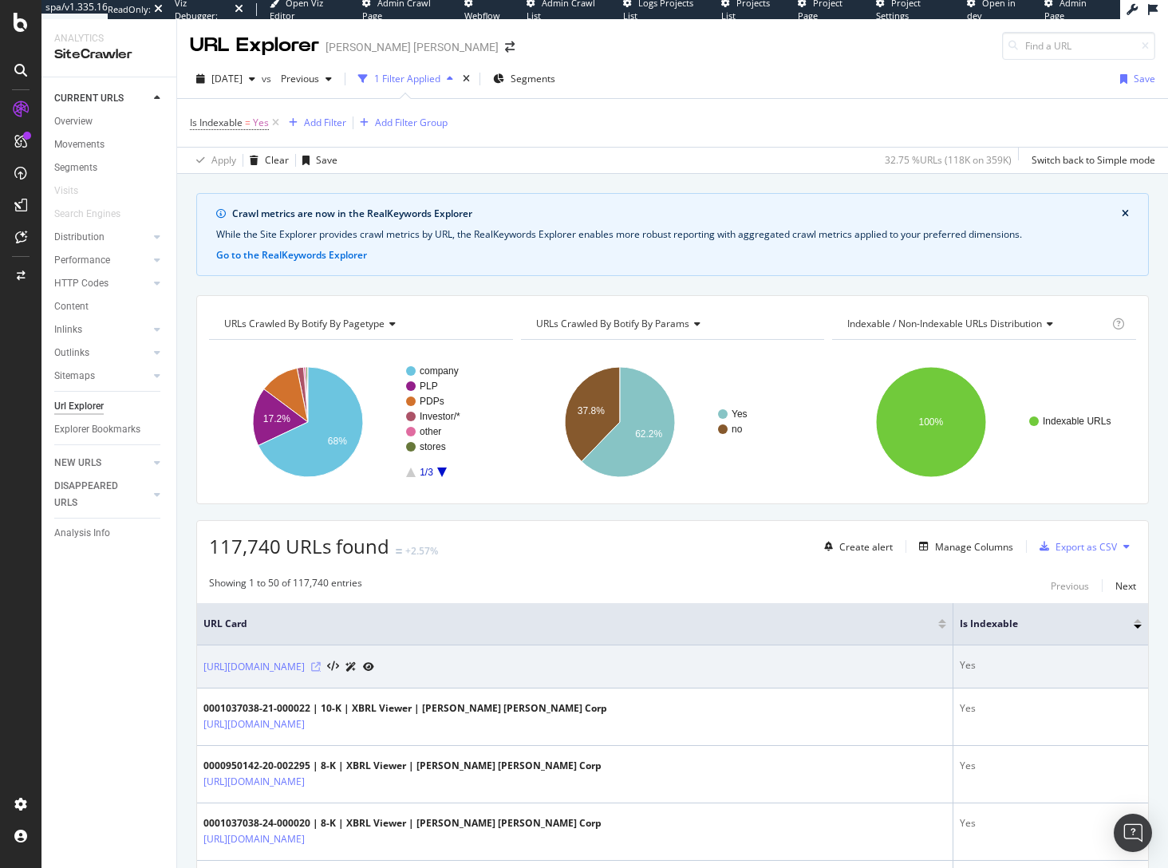
click at [321, 667] on icon at bounding box center [316, 667] width 10 height 10
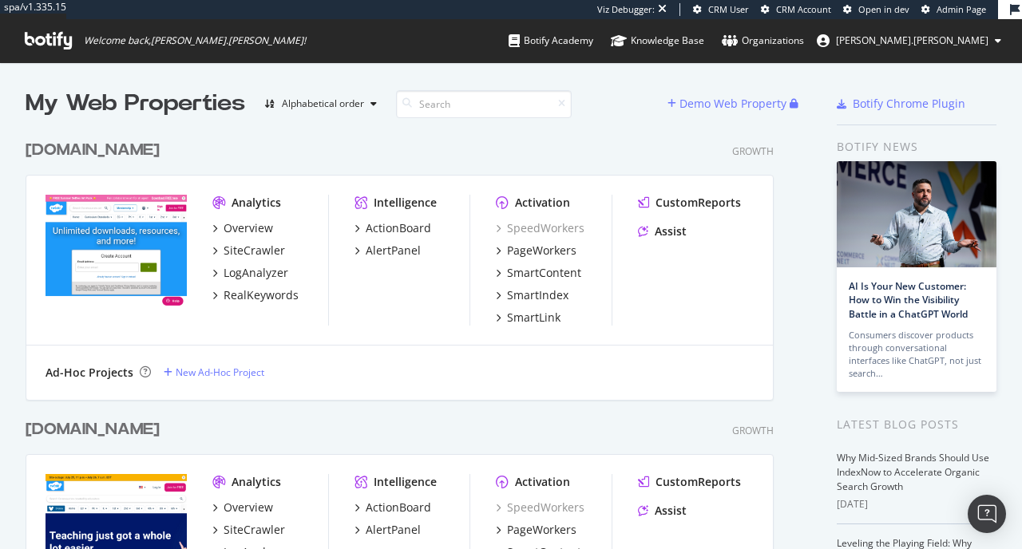
scroll to position [13, 13]
